Goal: Book appointment/travel/reservation

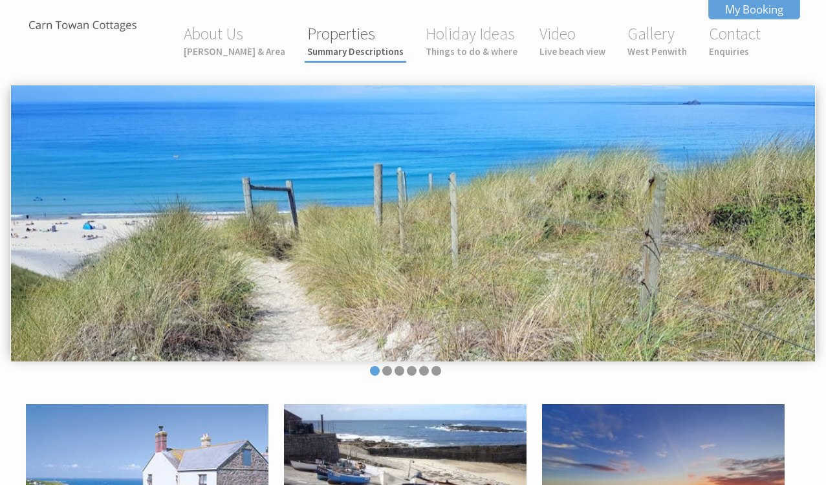
click at [337, 52] on small "Summary Descriptions" at bounding box center [355, 51] width 96 height 12
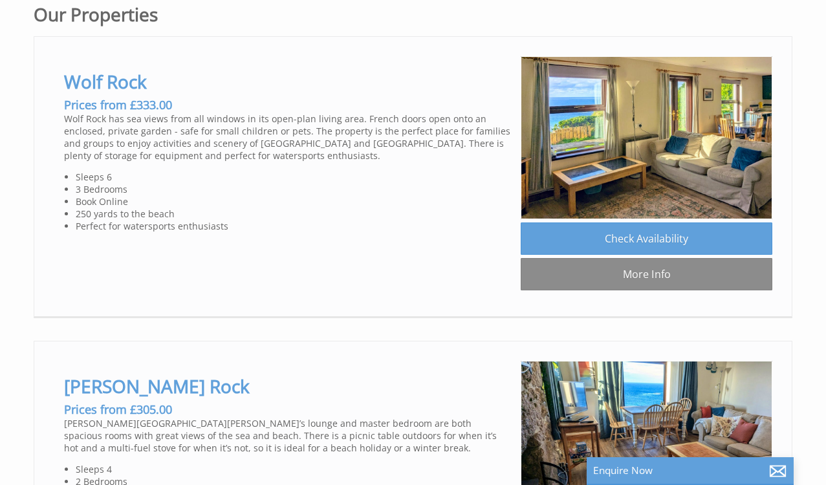
scroll to position [608, 0]
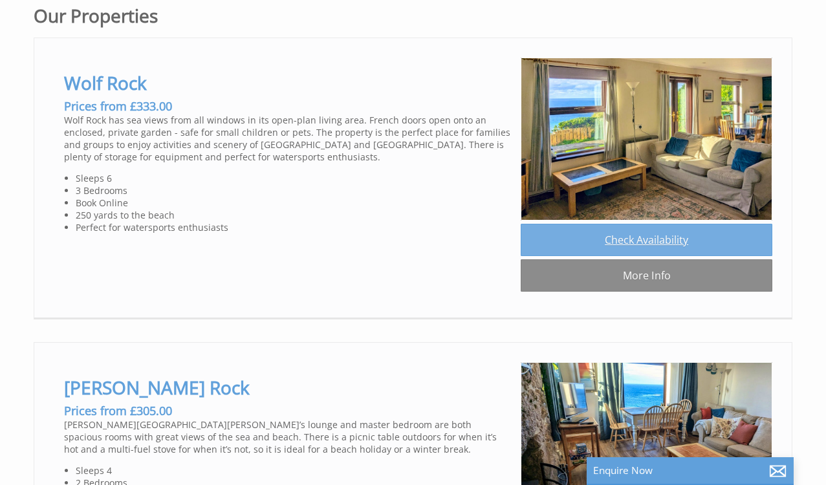
click at [622, 240] on link "Check Availability" at bounding box center [647, 240] width 252 height 32
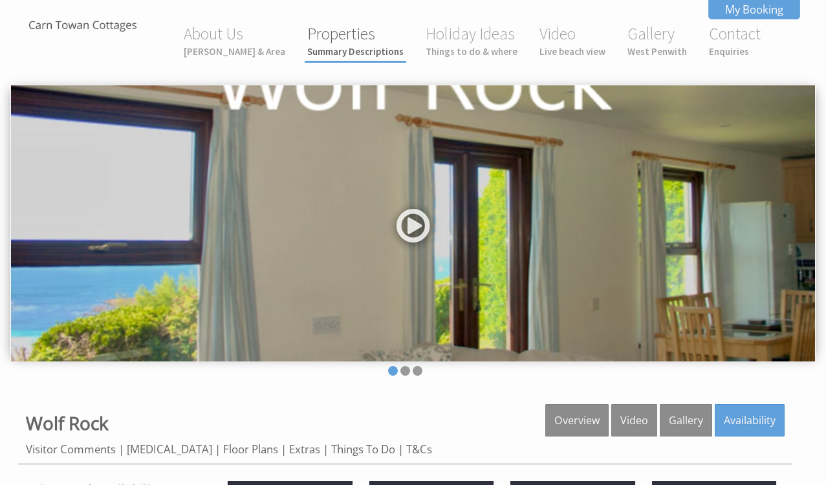
click at [347, 45] on small "Summary Descriptions" at bounding box center [355, 51] width 96 height 12
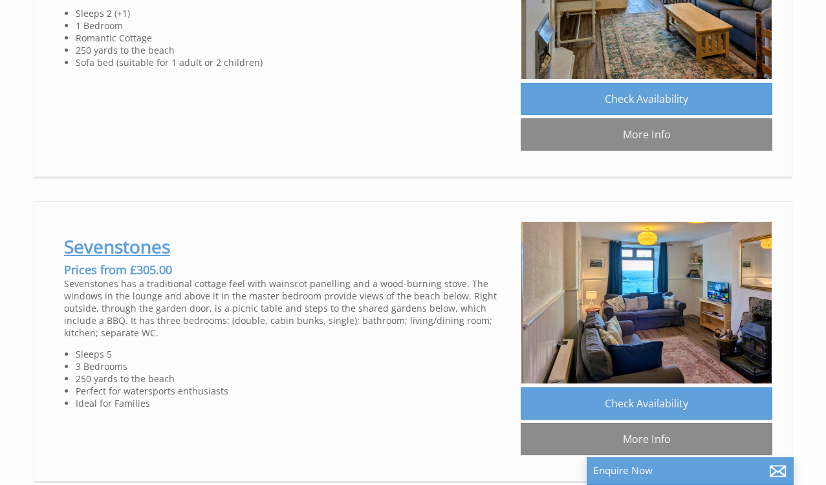
click at [157, 250] on link "Sevenstones" at bounding box center [117, 246] width 106 height 25
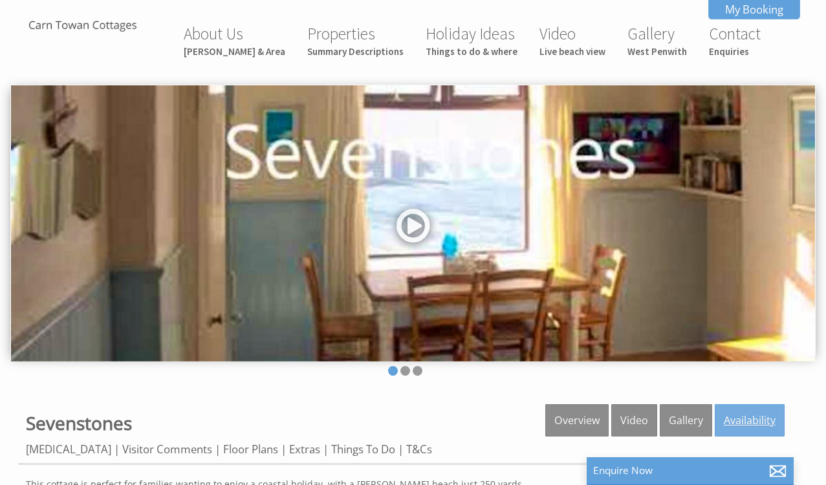
click at [737, 421] on link "Availability" at bounding box center [750, 420] width 70 height 32
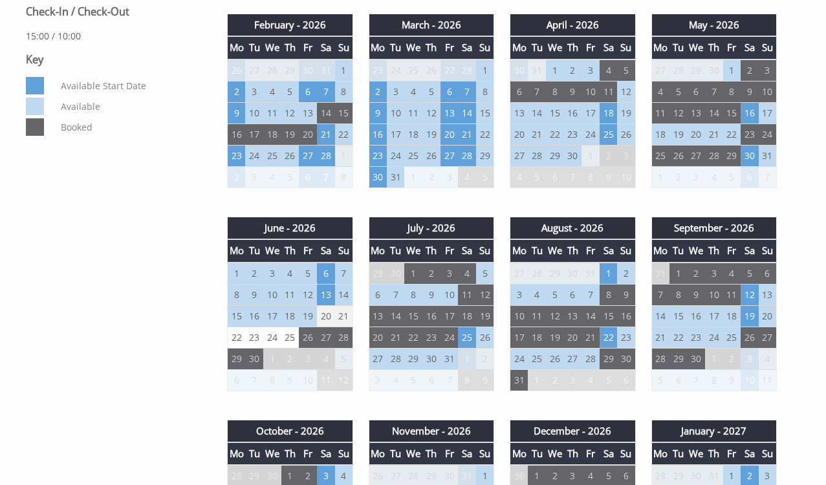
scroll to position [672, 0]
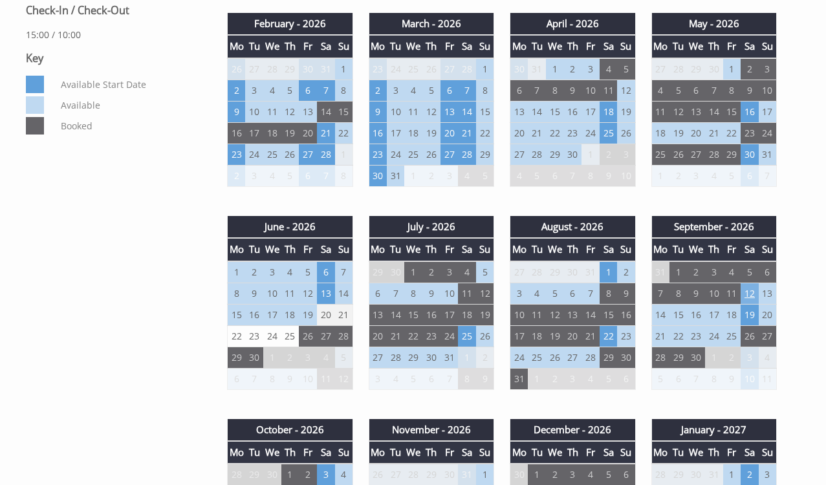
click at [750, 294] on td "12" at bounding box center [750, 293] width 18 height 21
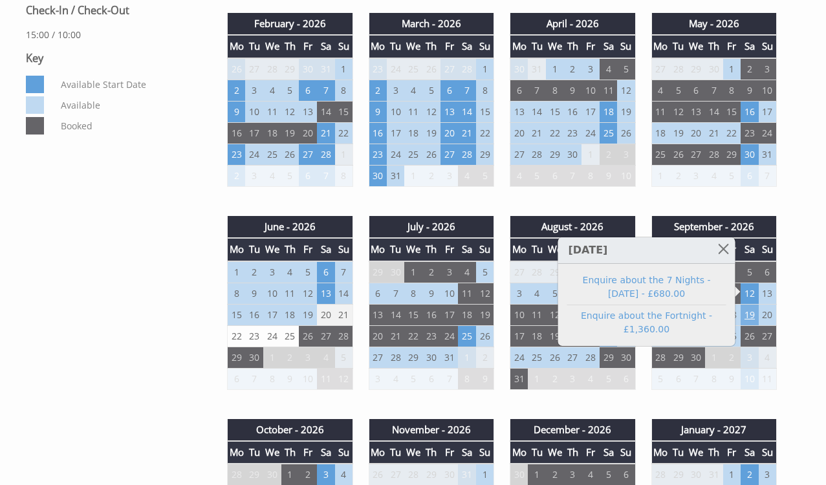
click at [750, 309] on td "19" at bounding box center [750, 314] width 18 height 21
